Goal: Information Seeking & Learning: Learn about a topic

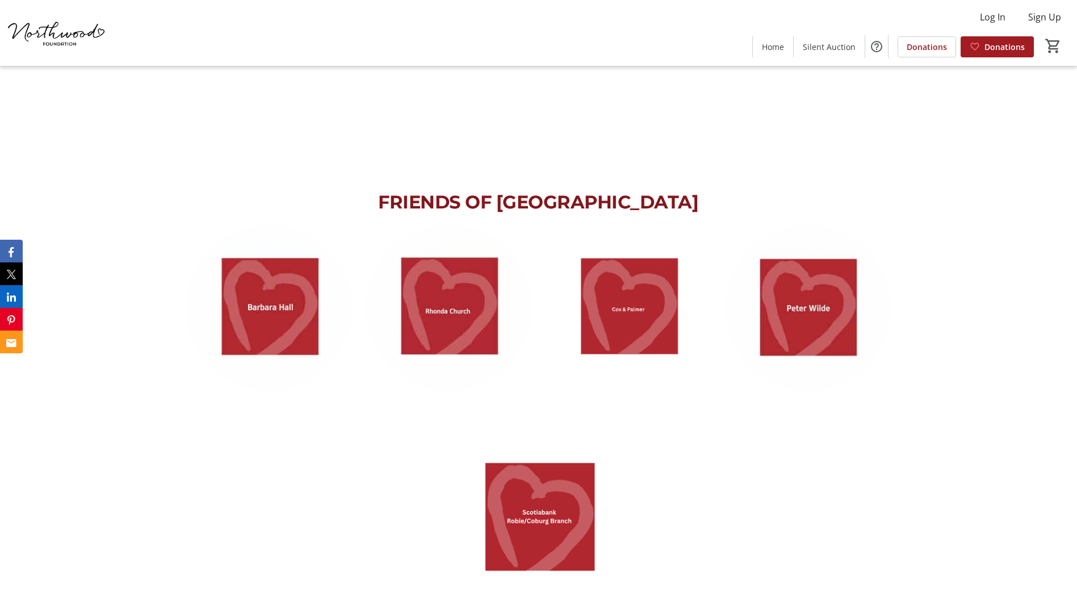
scroll to position [1476, 0]
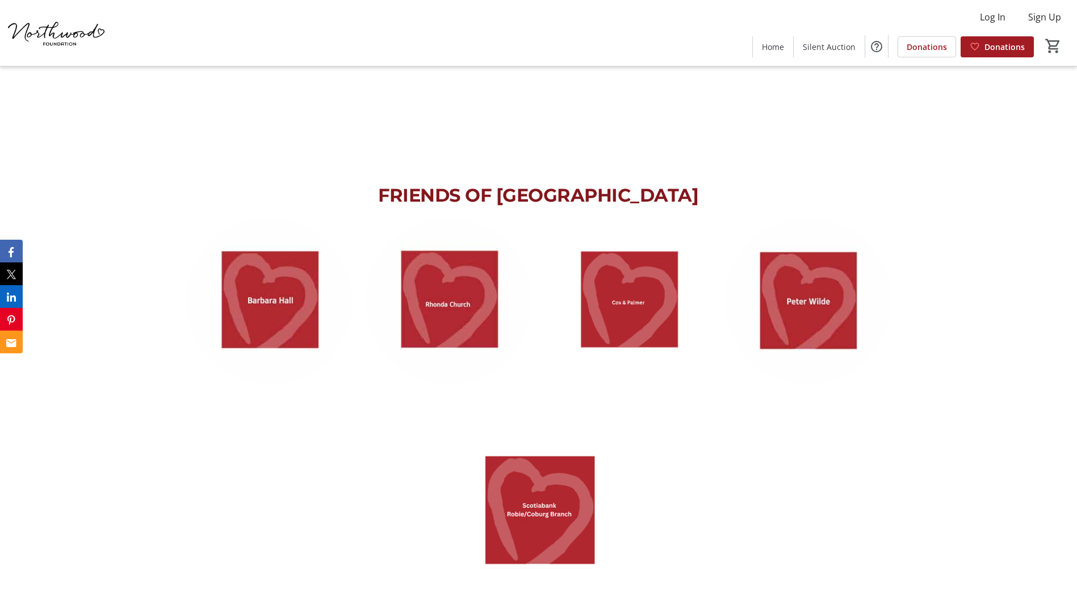
click at [271, 307] on img at bounding box center [269, 301] width 166 height 166
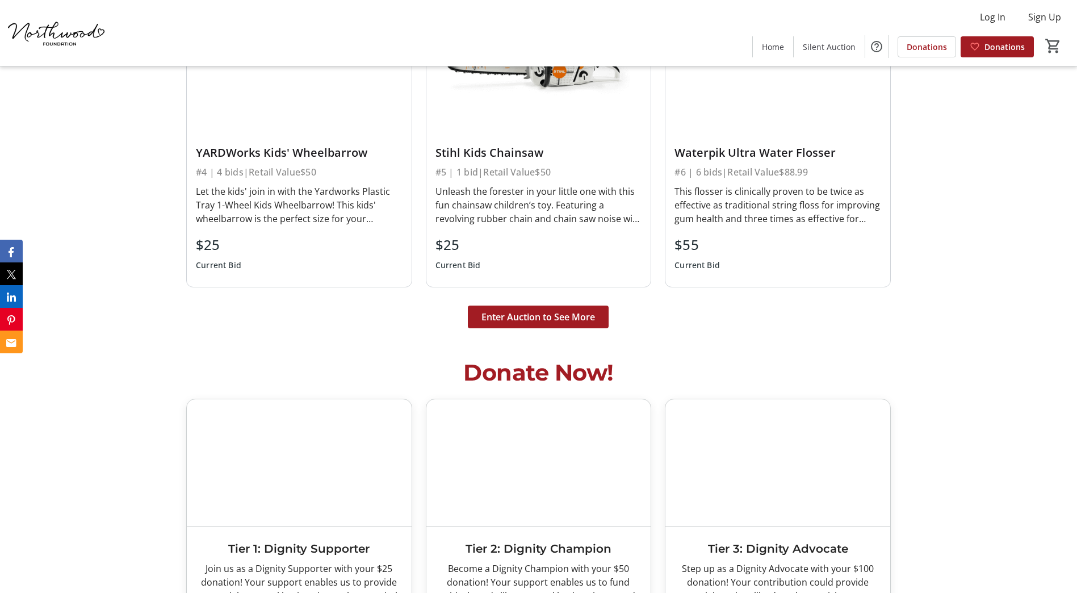
scroll to position [3066, 0]
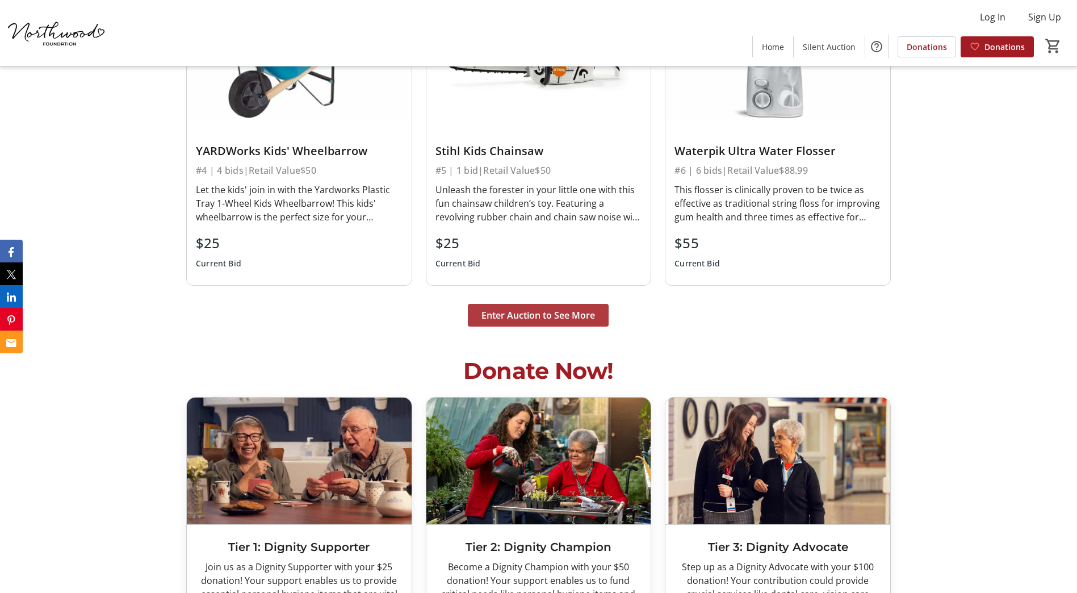
click at [562, 317] on span "Enter Auction to See More" at bounding box center [539, 315] width 114 height 14
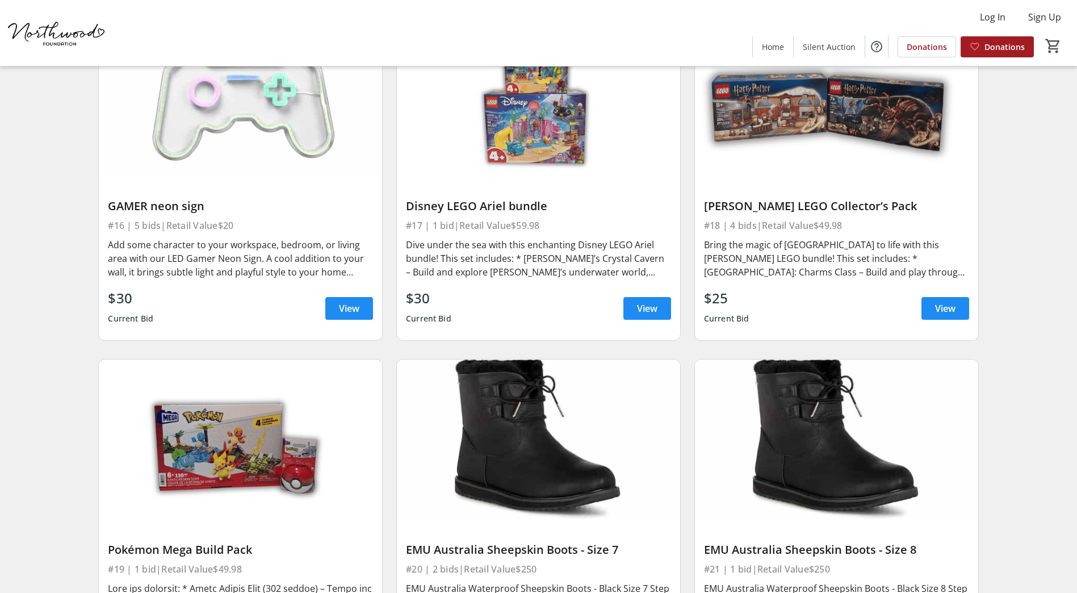
scroll to position [2044, 0]
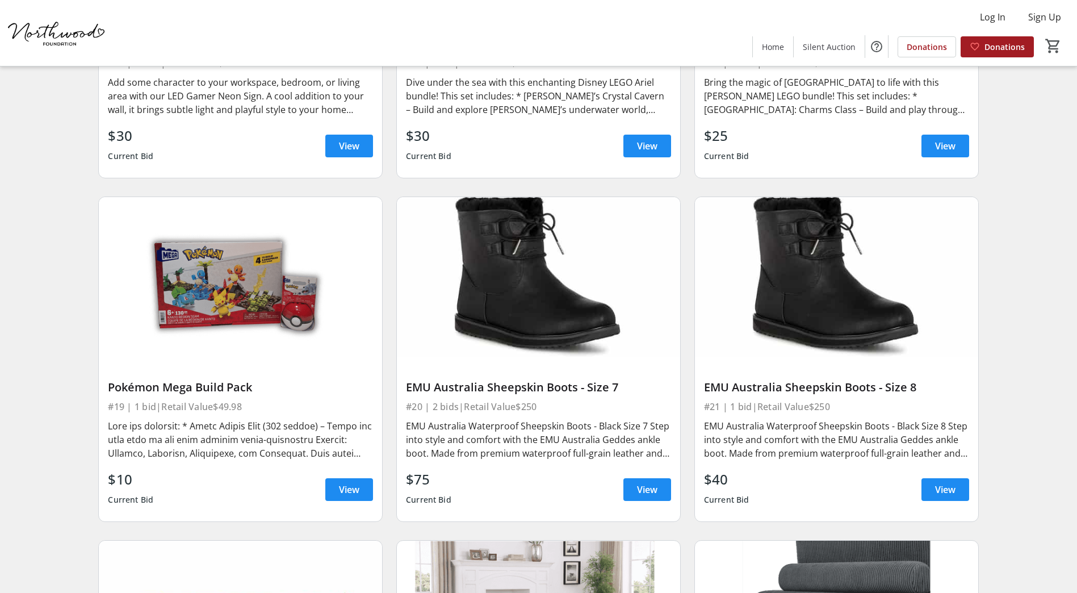
click at [247, 298] on img at bounding box center [240, 277] width 283 height 160
click at [344, 497] on span at bounding box center [349, 489] width 48 height 27
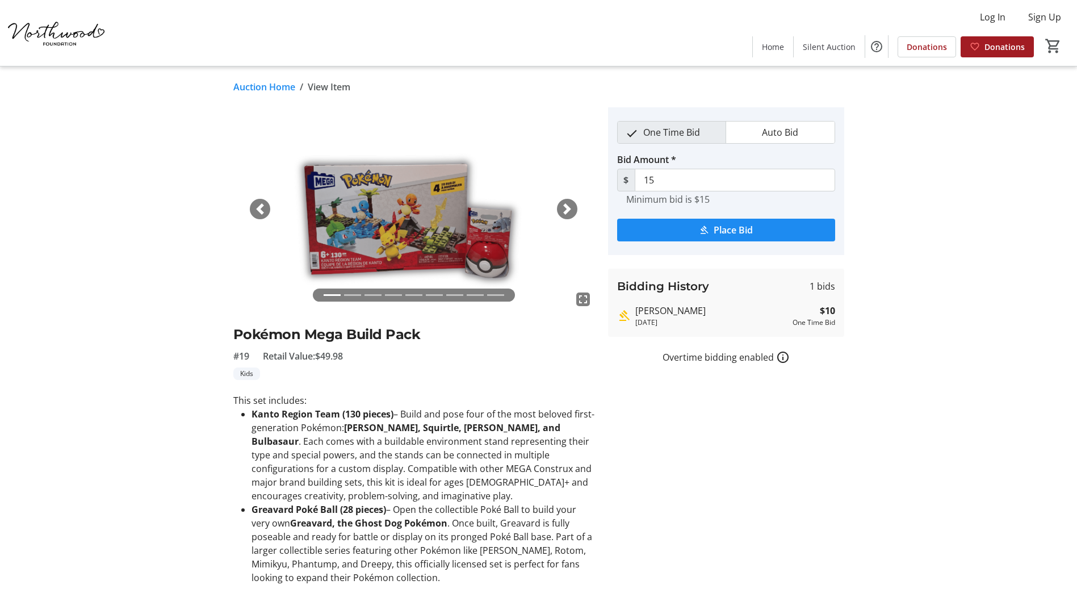
click at [564, 208] on span "button" at bounding box center [567, 208] width 11 height 11
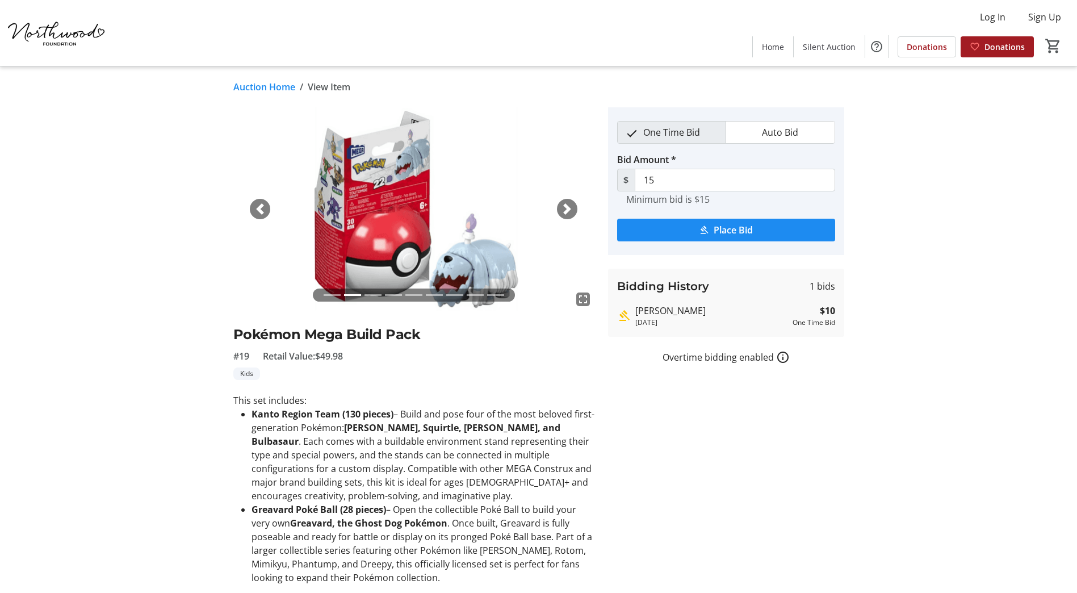
click at [564, 208] on span "button" at bounding box center [567, 208] width 11 height 11
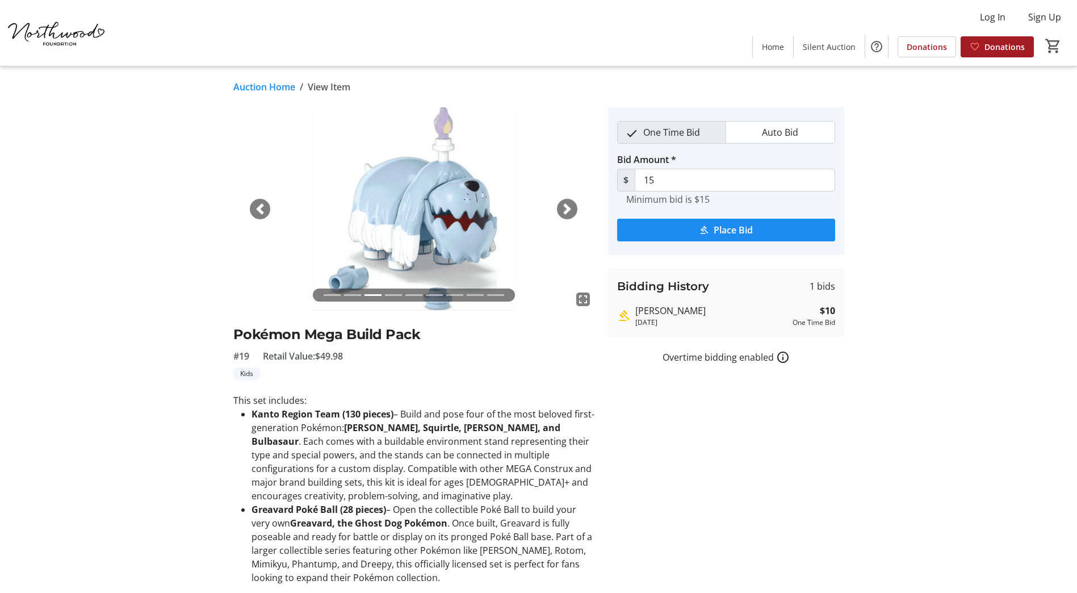
click at [564, 208] on span "button" at bounding box center [567, 208] width 11 height 11
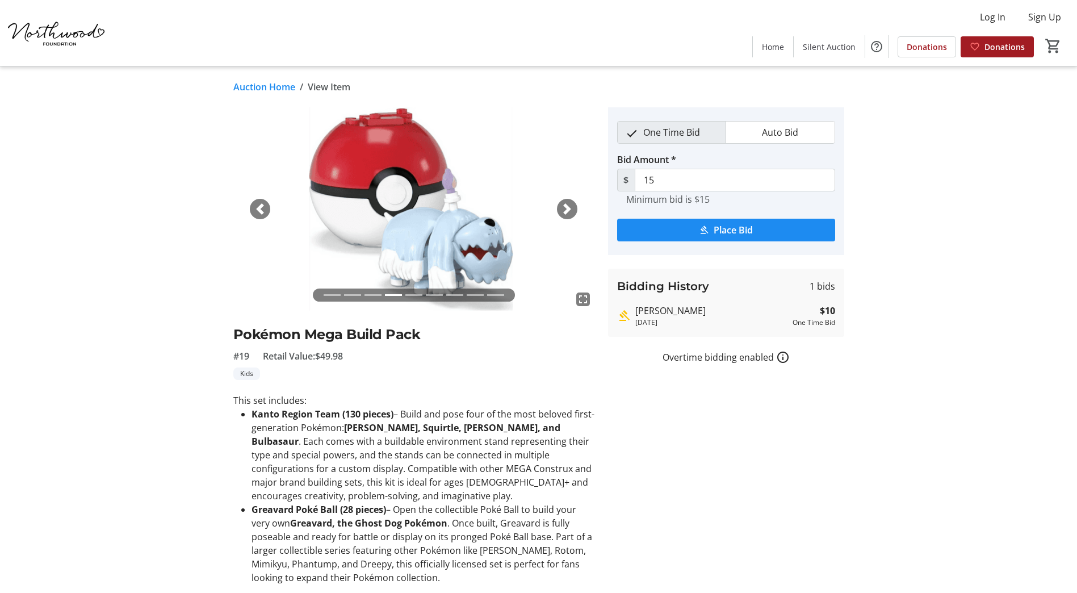
click at [564, 208] on span "button" at bounding box center [567, 208] width 11 height 11
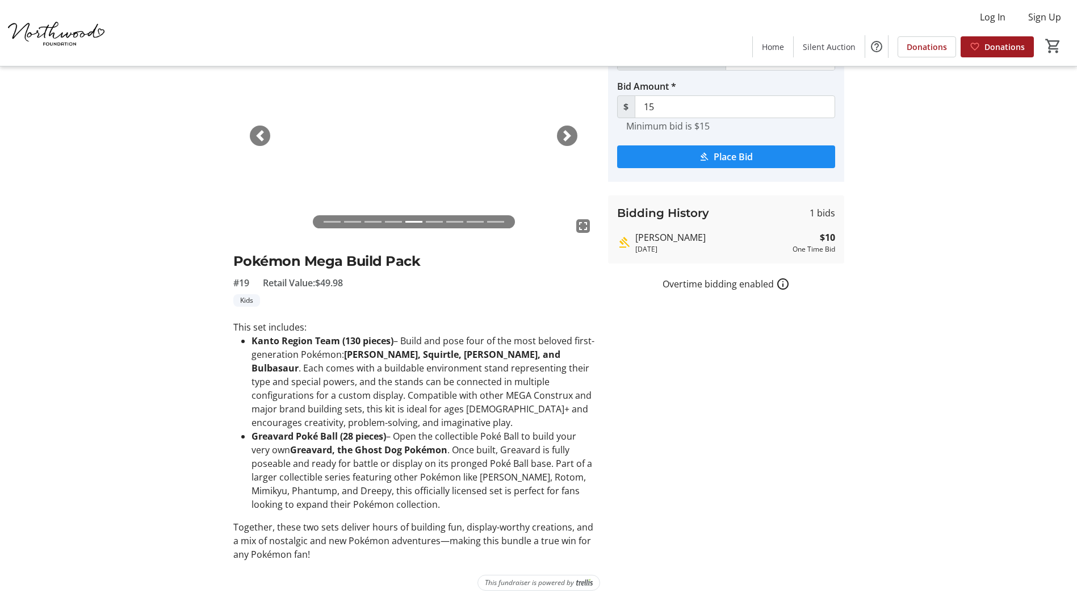
scroll to position [85, 0]
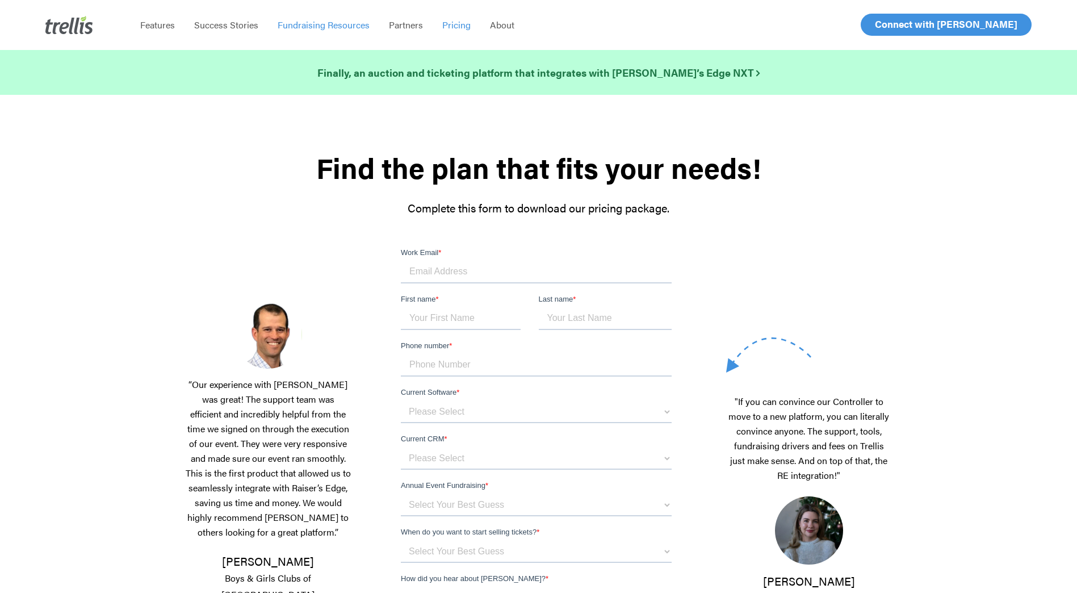
click at [321, 30] on span "Fundraising Resources" at bounding box center [324, 24] width 92 height 13
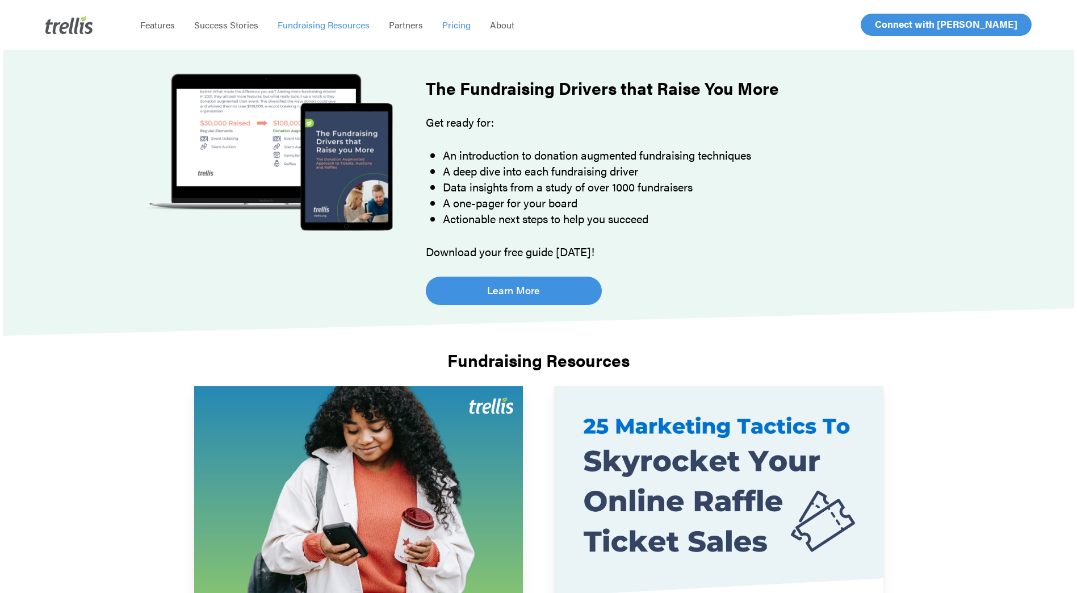
click at [451, 26] on span "Pricing" at bounding box center [456, 24] width 28 height 13
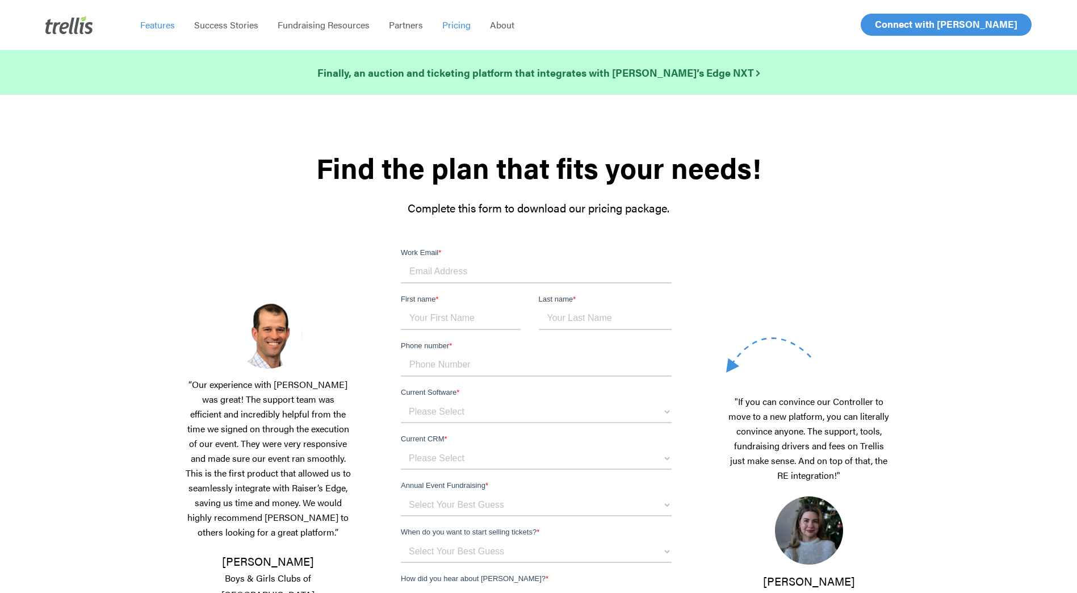
click at [145, 27] on span "Features" at bounding box center [157, 24] width 35 height 13
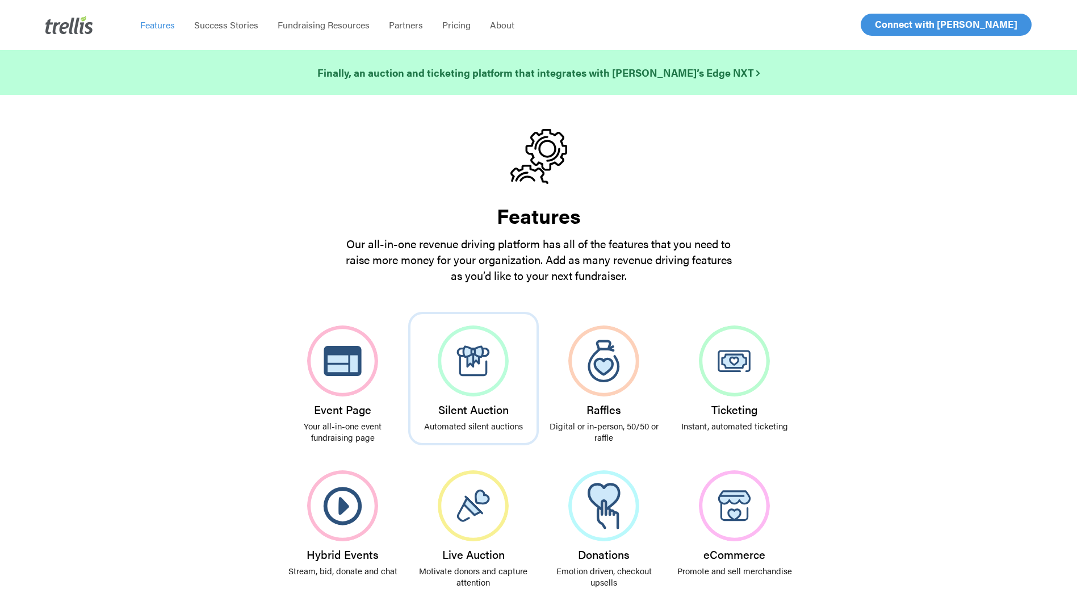
click at [462, 369] on img at bounding box center [473, 360] width 71 height 71
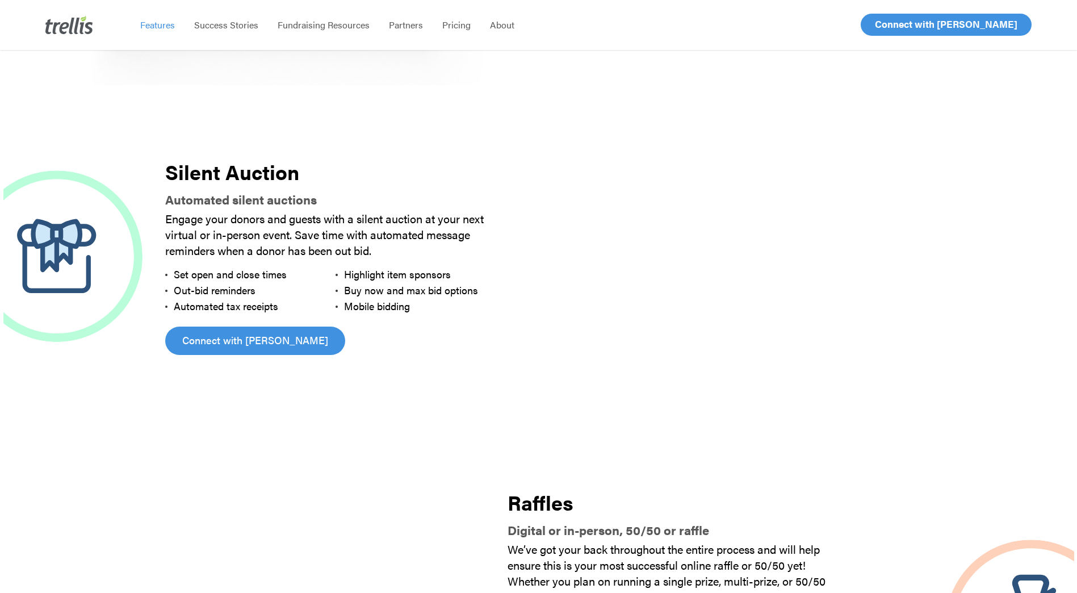
scroll to position [932, 0]
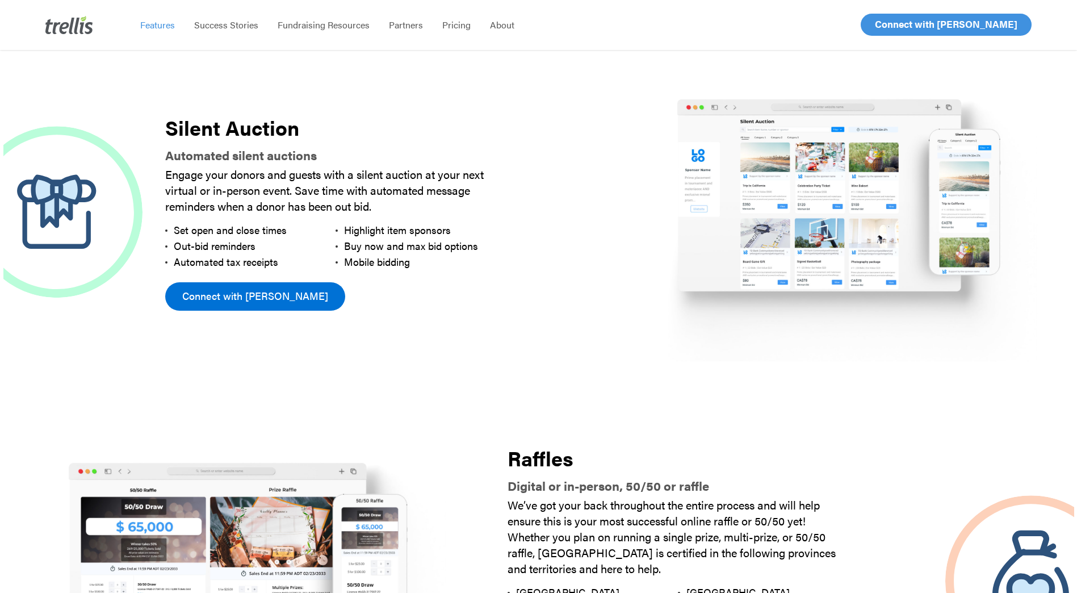
click at [257, 300] on span "Connect with Trellis" at bounding box center [255, 296] width 146 height 16
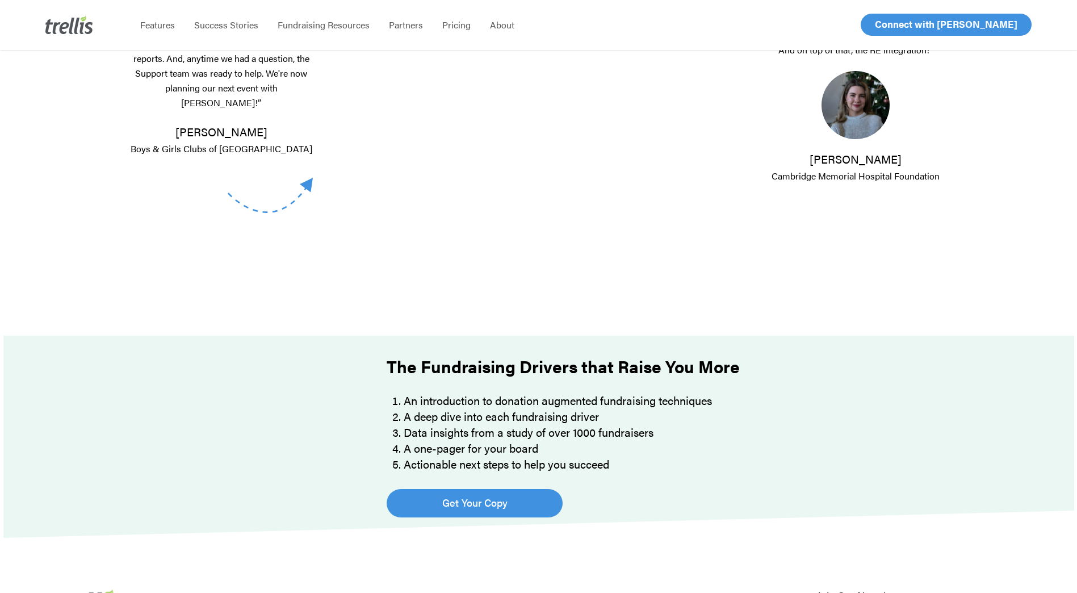
scroll to position [743, 0]
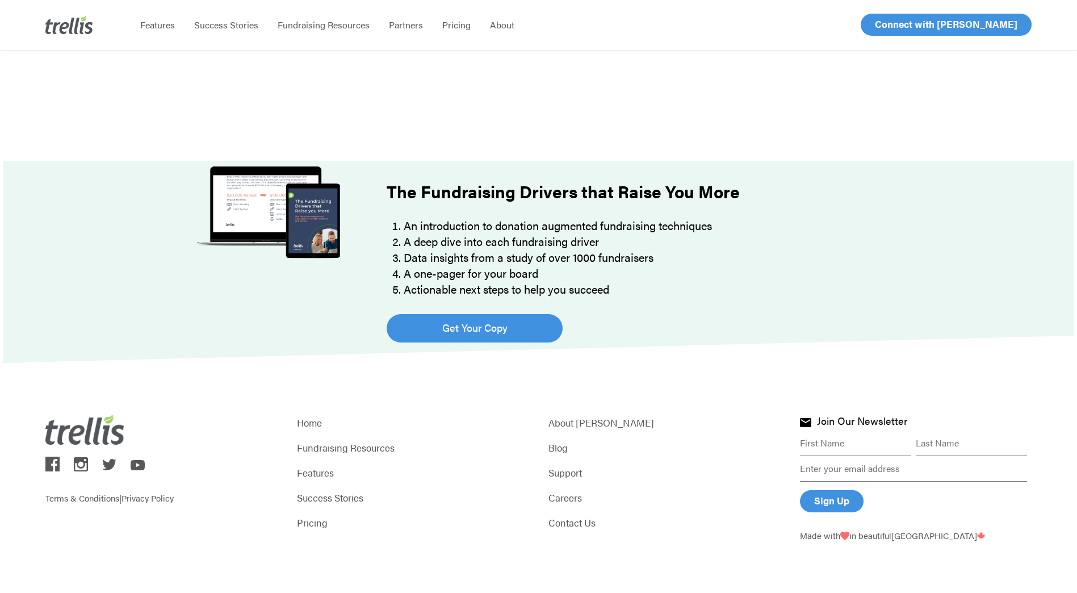
drag, startPoint x: 141, startPoint y: 432, endPoint x: 53, endPoint y: 432, distance: 88.0
click at [53, 432] on div "Terms & Conditions | Privacy Policy" at bounding box center [161, 459] width 232 height 89
